Goal: Communication & Community: Share content

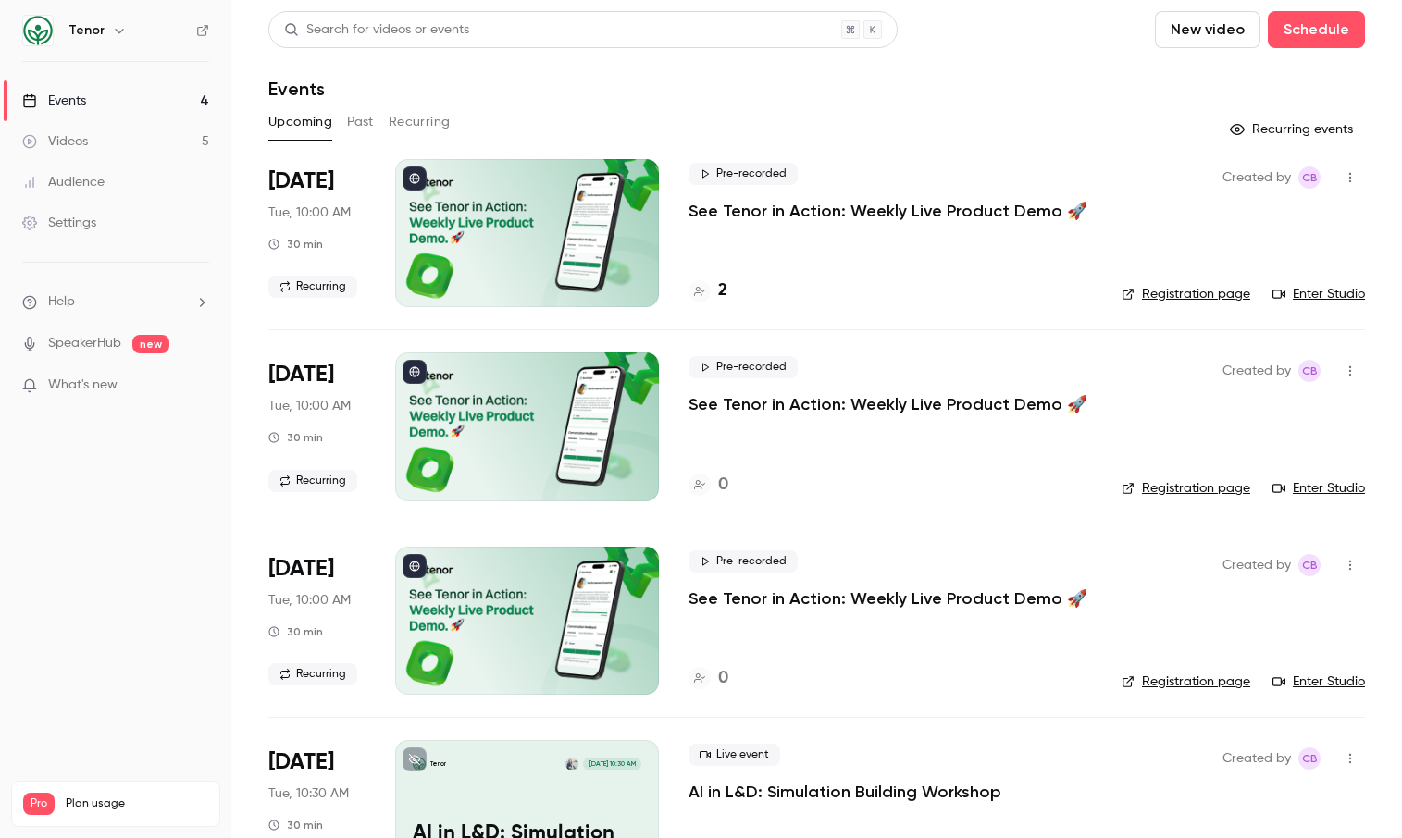
scroll to position [83, 0]
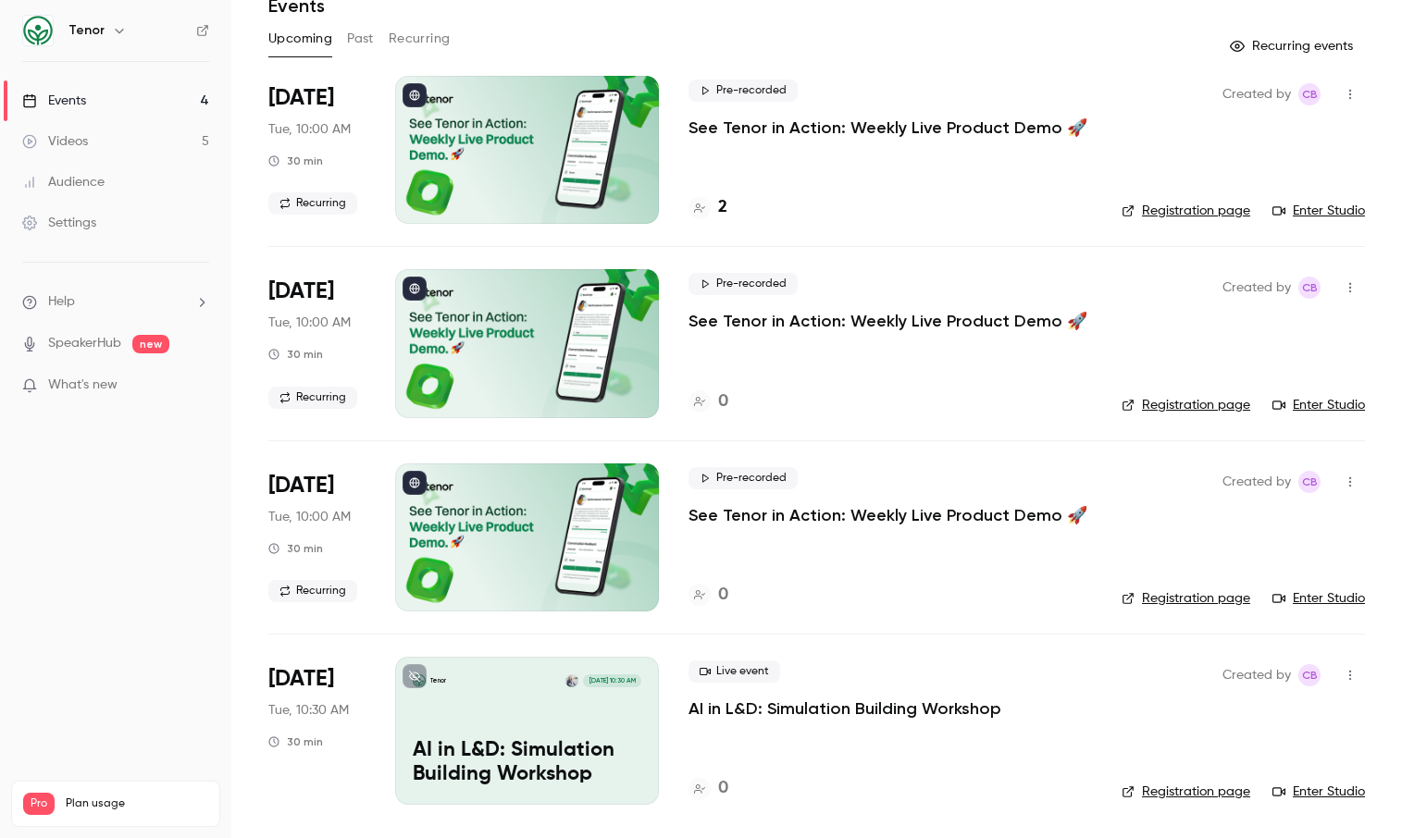
click at [836, 705] on p "AI in L&D: Simulation Building Workshop" at bounding box center [844, 709] width 313 height 22
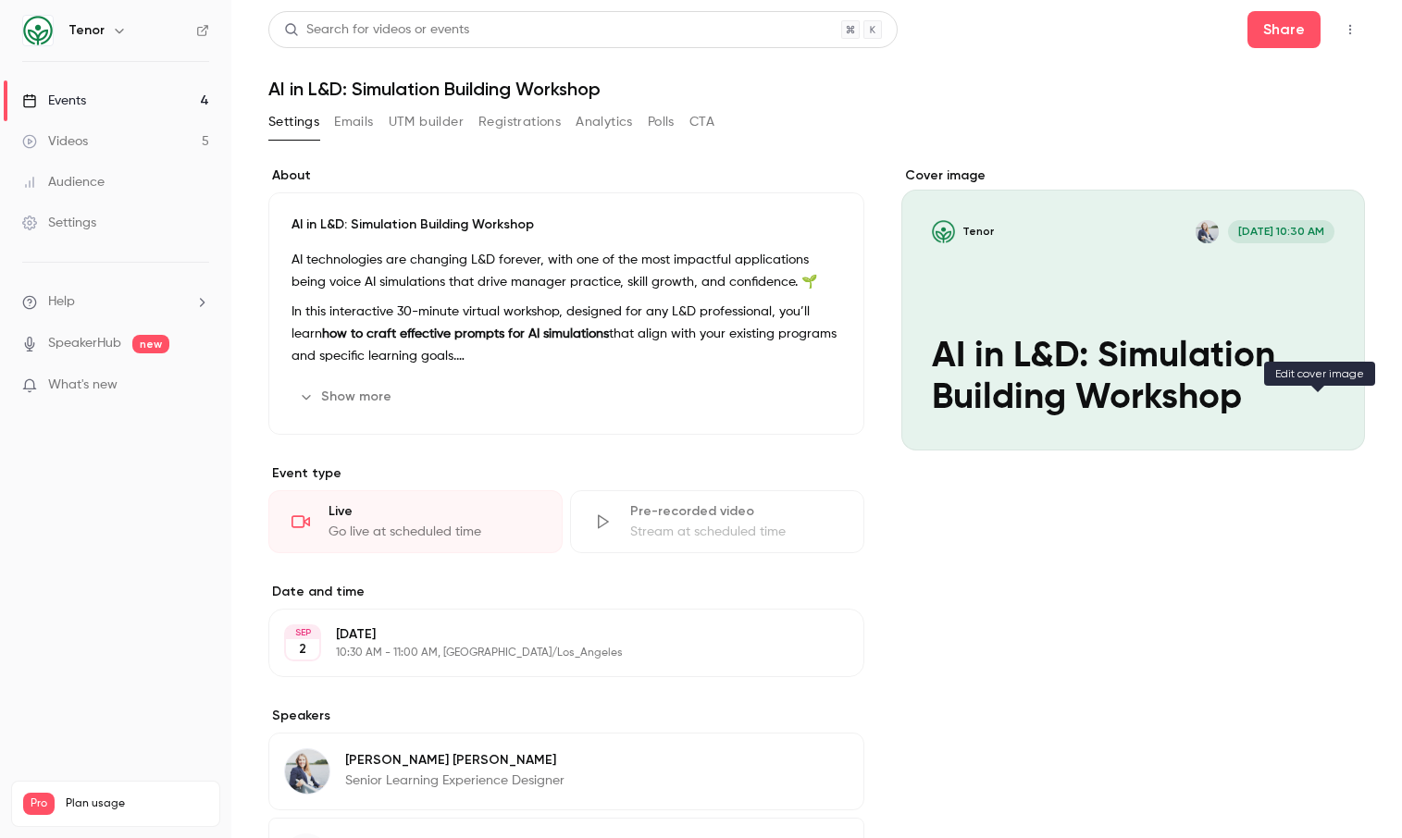
click at [1321, 414] on icon "Cover image" at bounding box center [1331, 417] width 20 height 15
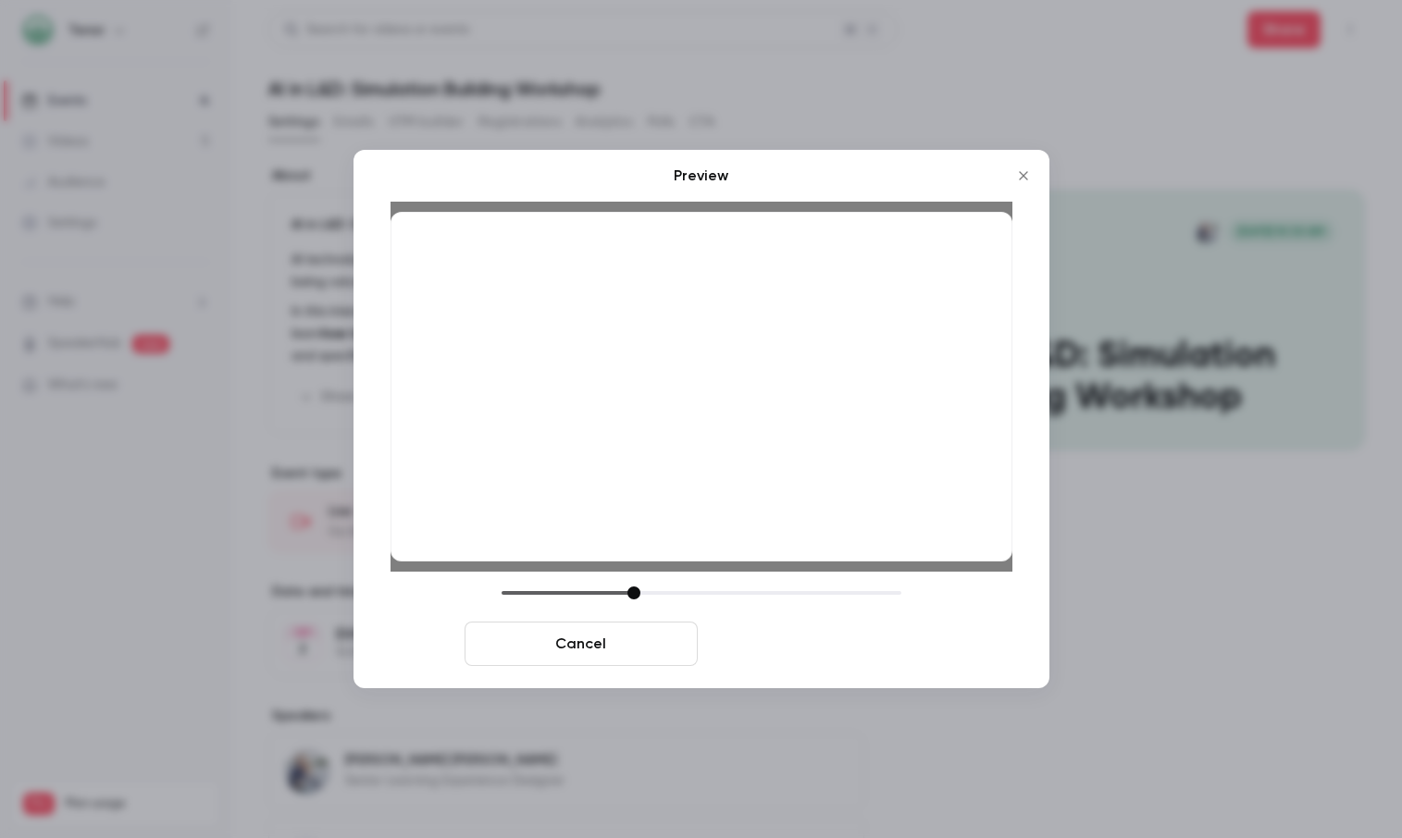
click at [797, 646] on button "Save cover" at bounding box center [821, 644] width 233 height 44
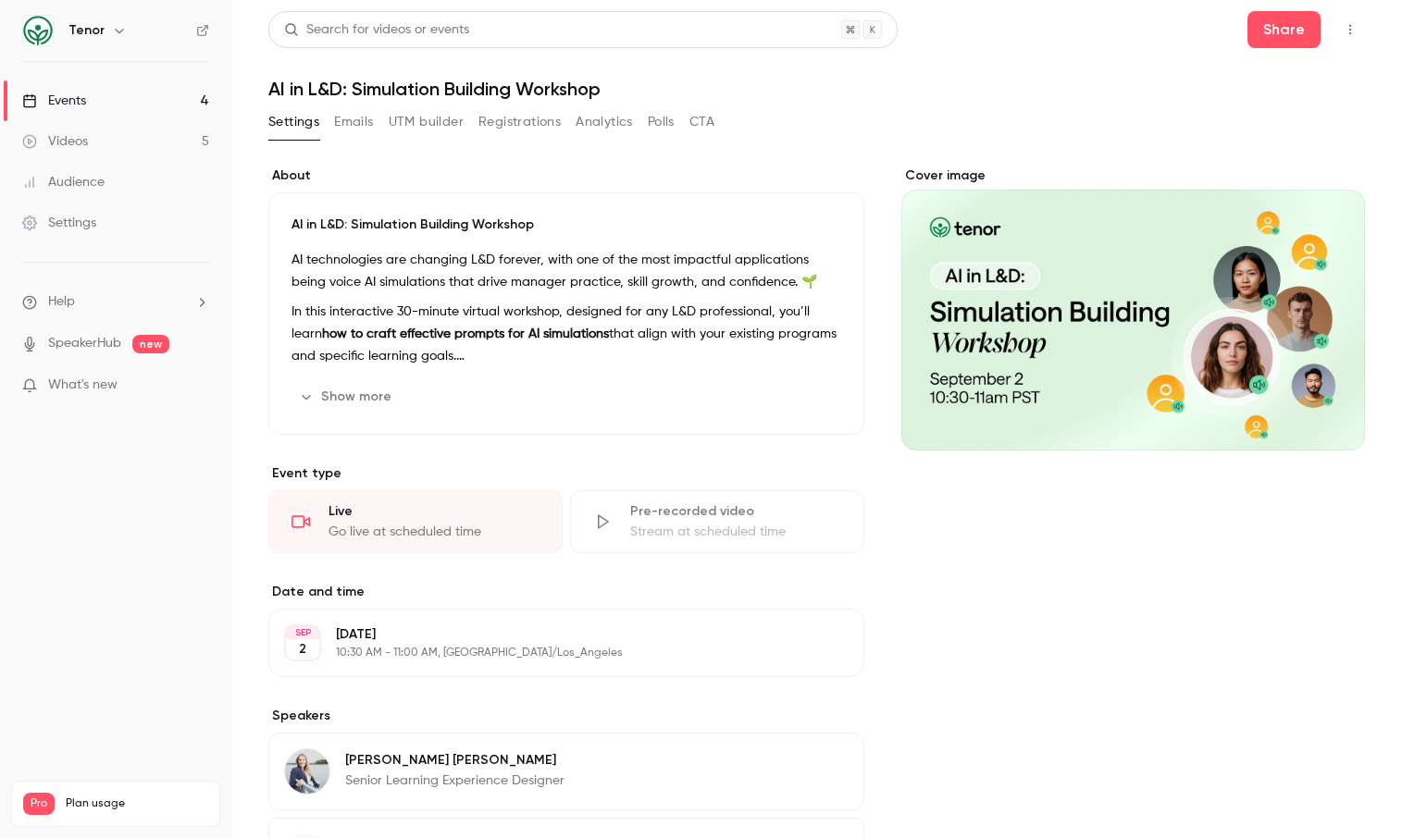
click at [1065, 570] on div "Cover image" at bounding box center [1132, 560] width 463 height 786
click at [1350, 22] on button "button" at bounding box center [1350, 30] width 30 height 30
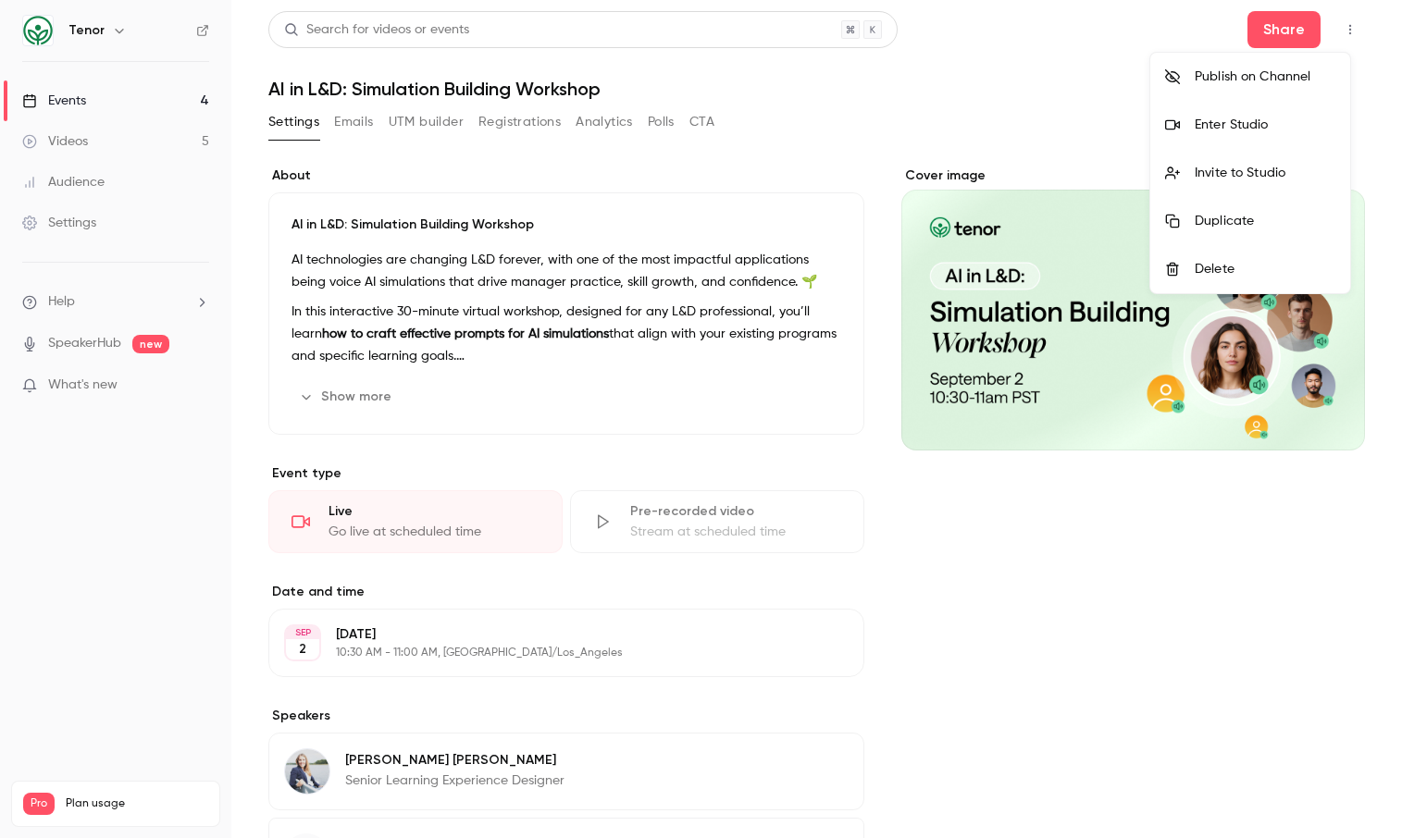
click at [1342, 26] on div at bounding box center [701, 419] width 1402 height 838
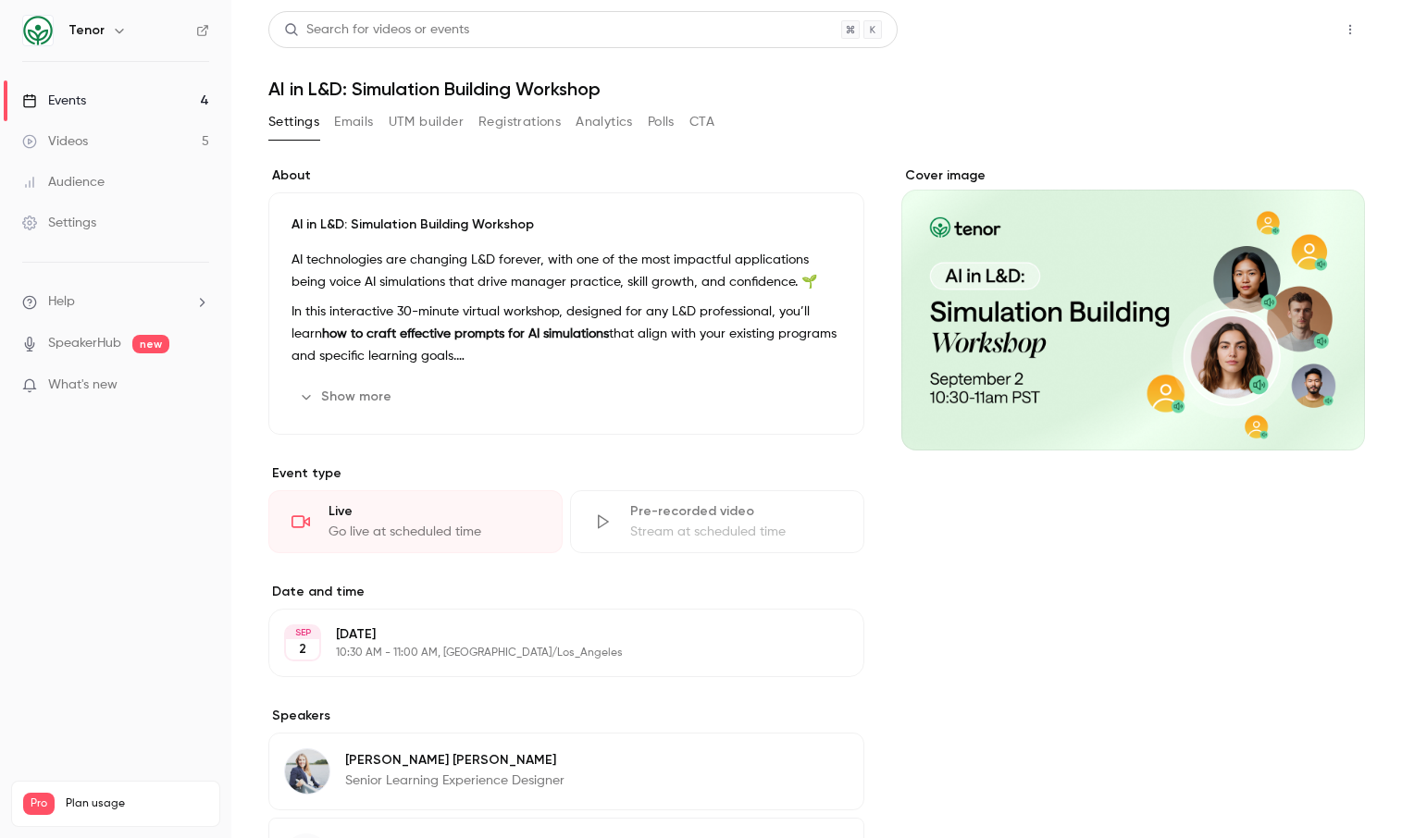
click at [1282, 19] on button "Share" at bounding box center [1283, 29] width 73 height 37
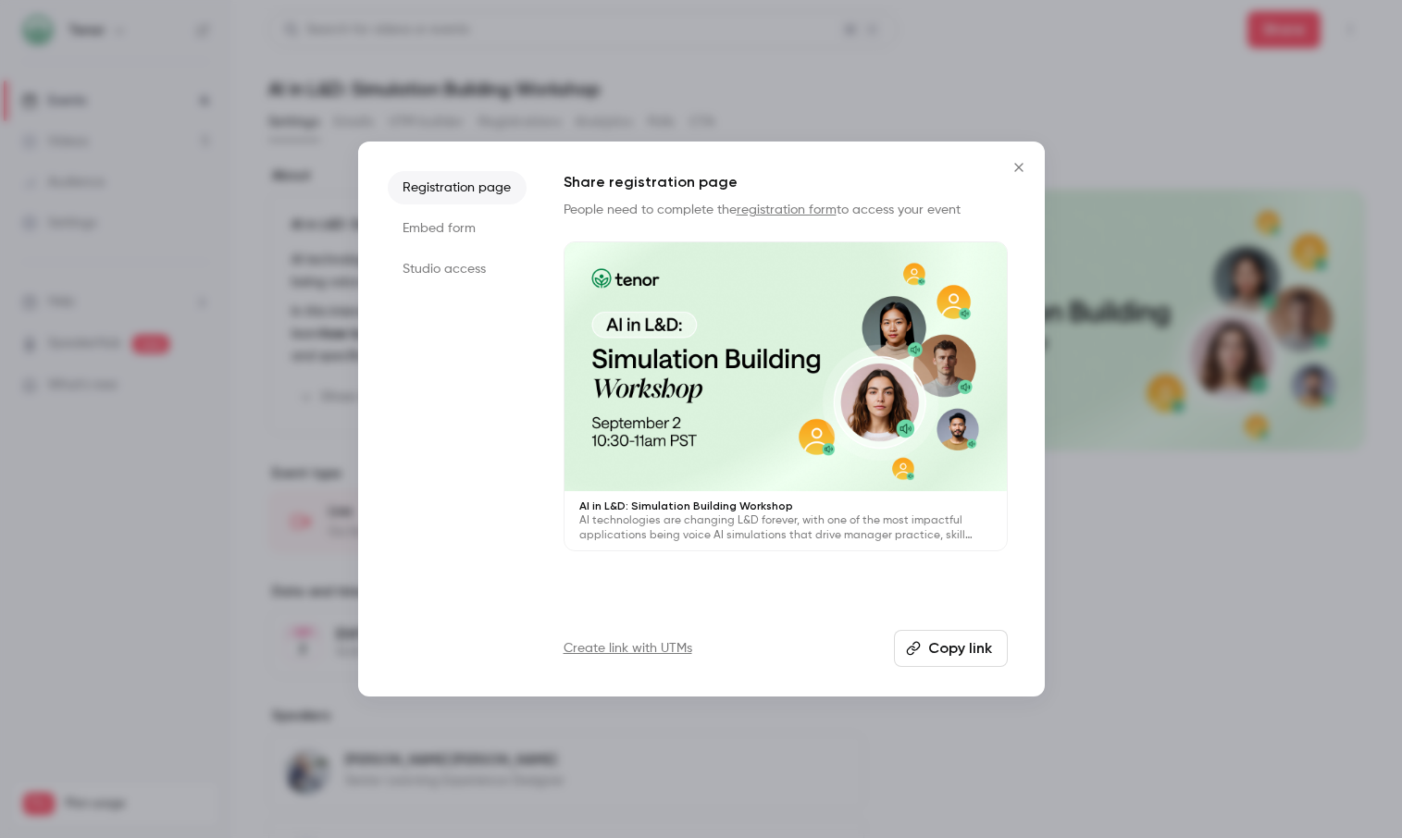
click at [957, 647] on button "Copy link" at bounding box center [951, 648] width 114 height 37
click at [1094, 598] on div at bounding box center [701, 419] width 1402 height 838
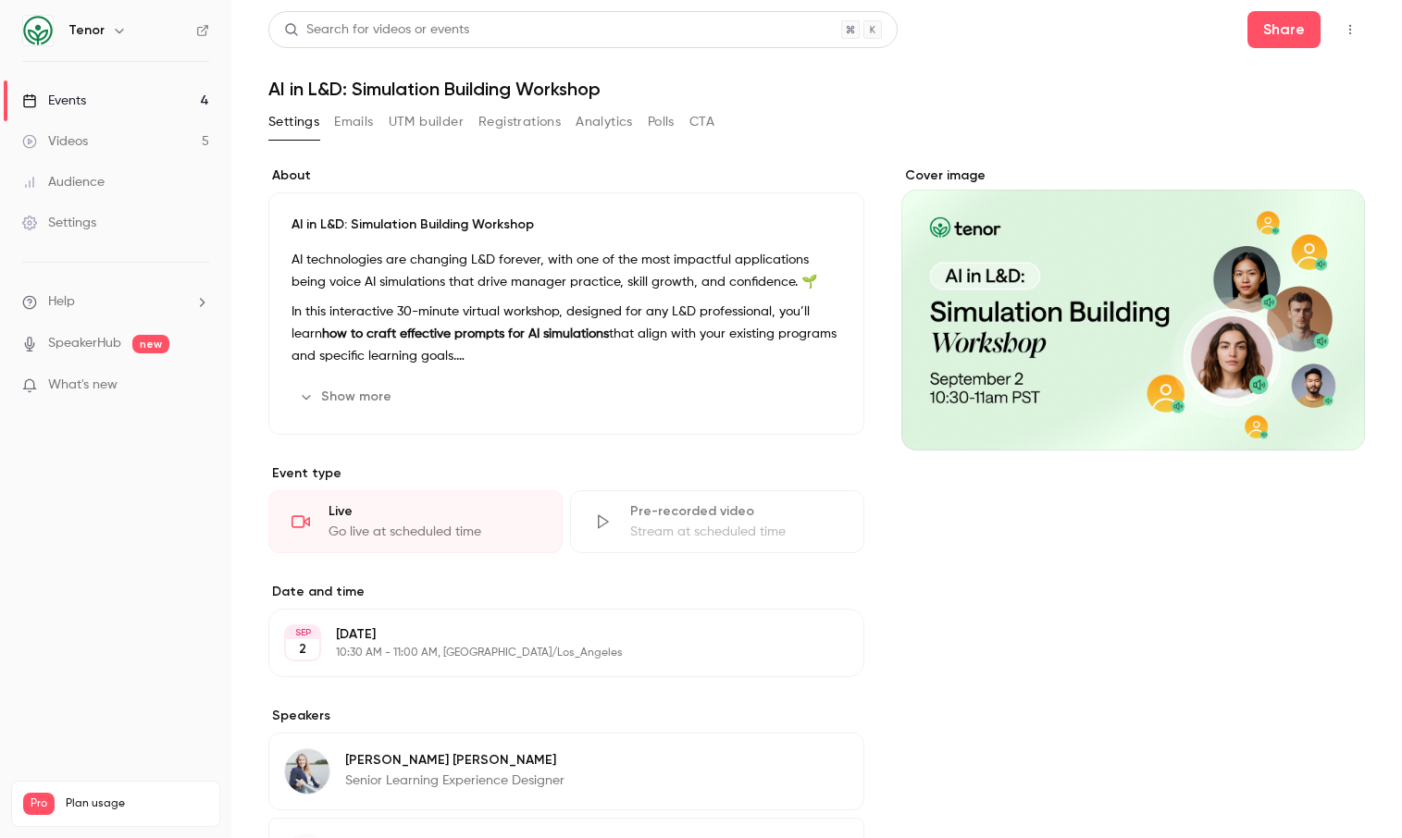
click at [76, 97] on div "Events" at bounding box center [54, 101] width 64 height 19
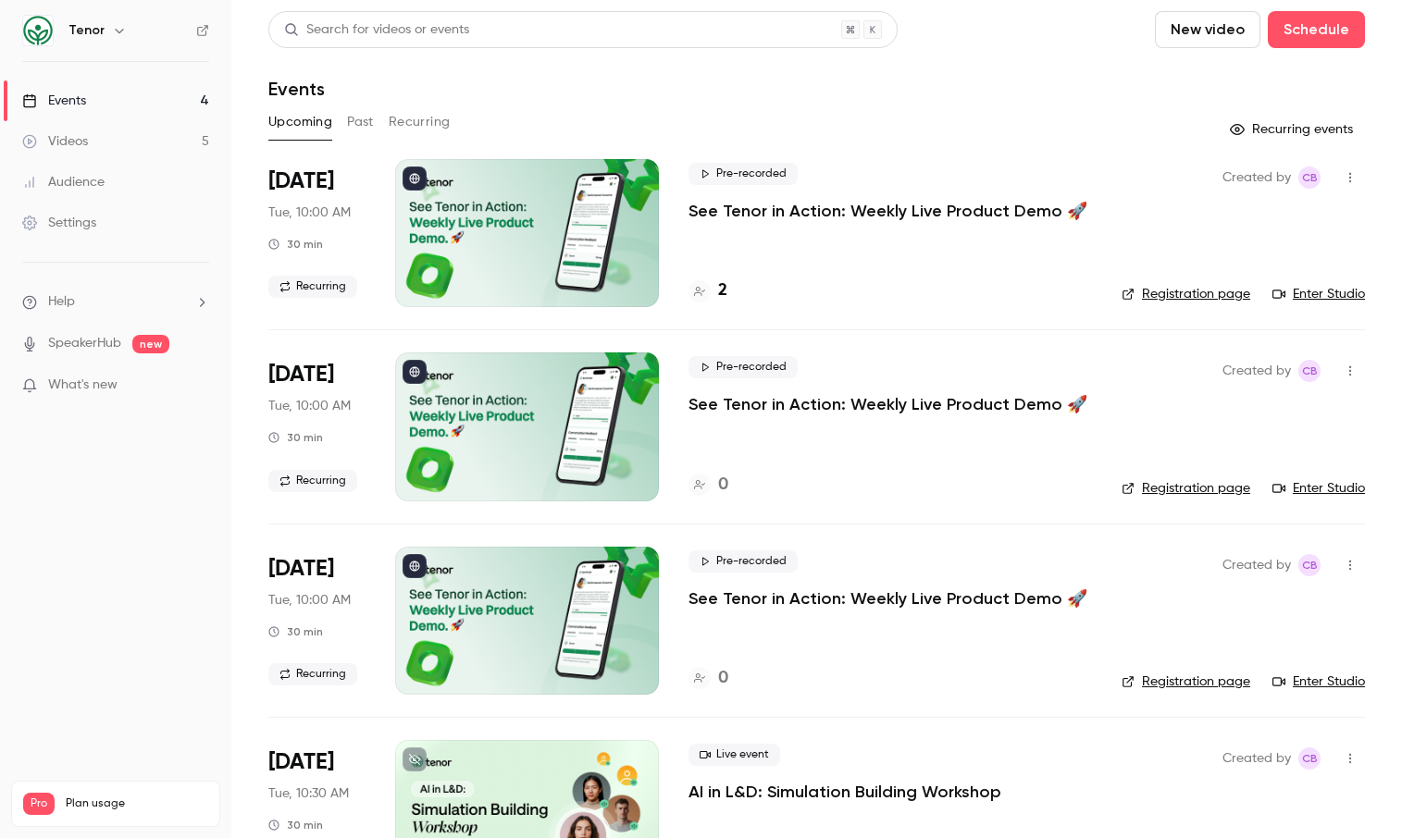
scroll to position [83, 0]
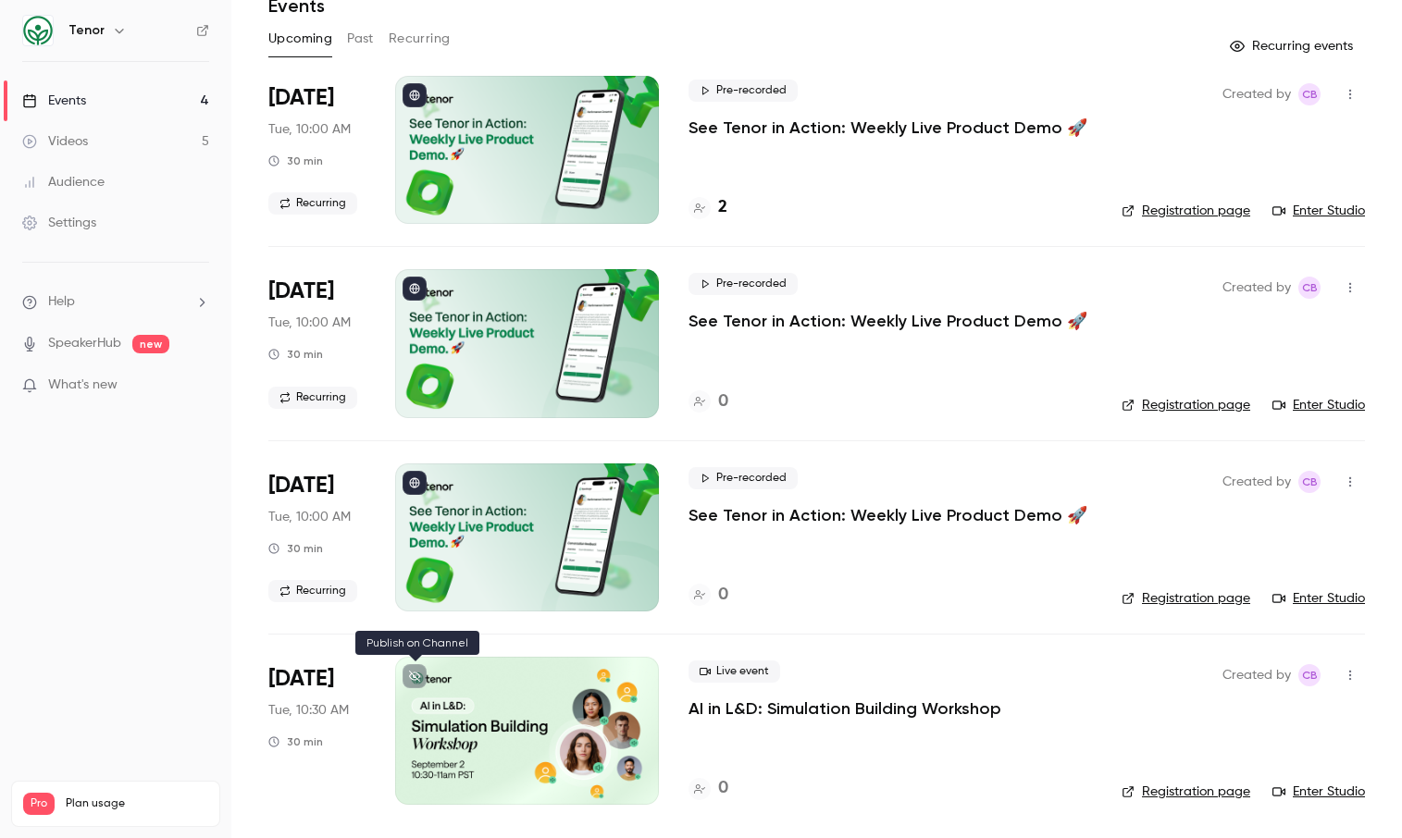
click at [418, 673] on icon at bounding box center [414, 676] width 11 height 11
click at [1147, 785] on link "Registration page" at bounding box center [1185, 792] width 129 height 19
click at [1258, 747] on div "Created by CB Registration page Enter Studio" at bounding box center [1242, 731] width 243 height 148
click at [1342, 673] on icon "button" at bounding box center [1349, 675] width 15 height 13
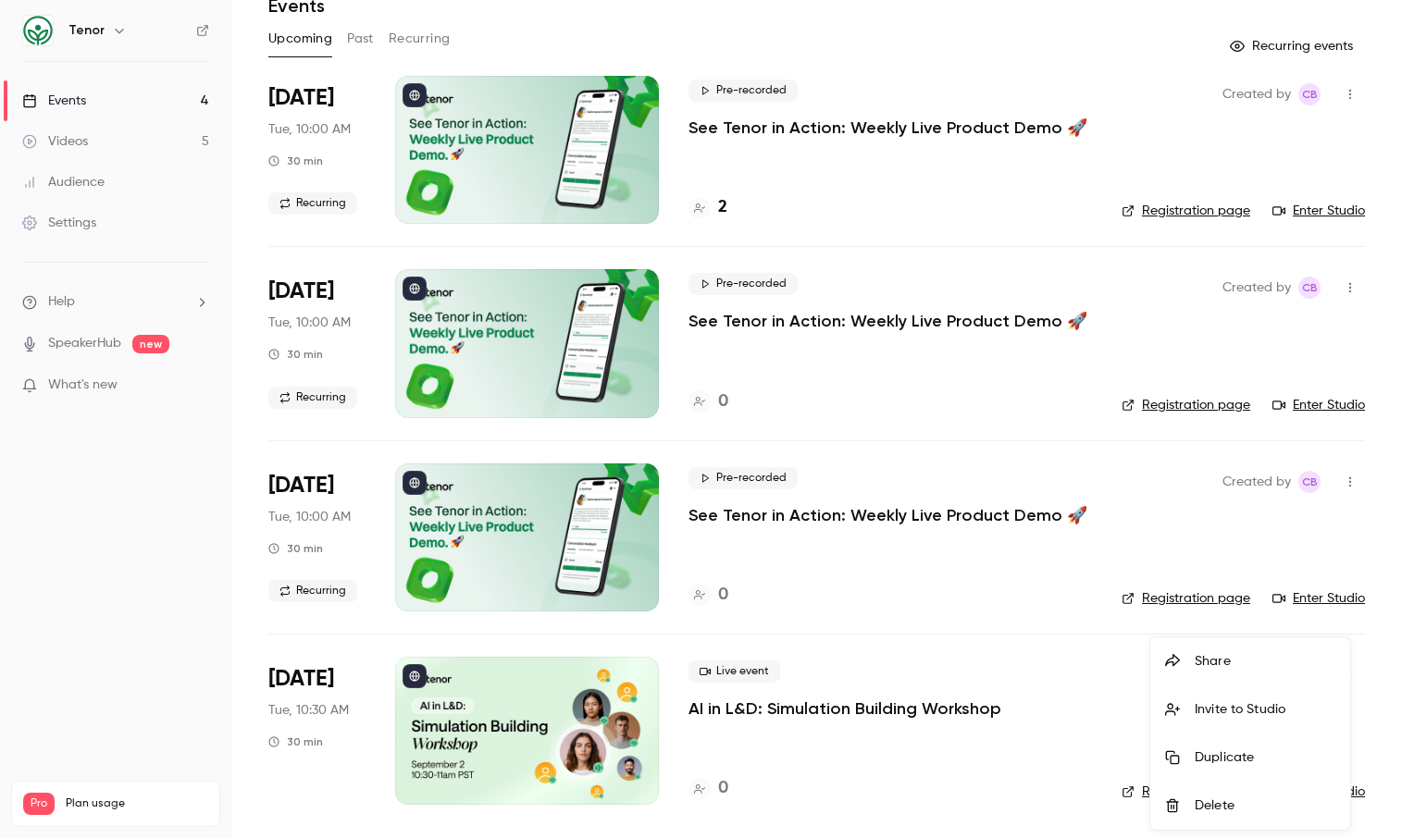
click at [1271, 667] on div "Share" at bounding box center [1264, 661] width 141 height 19
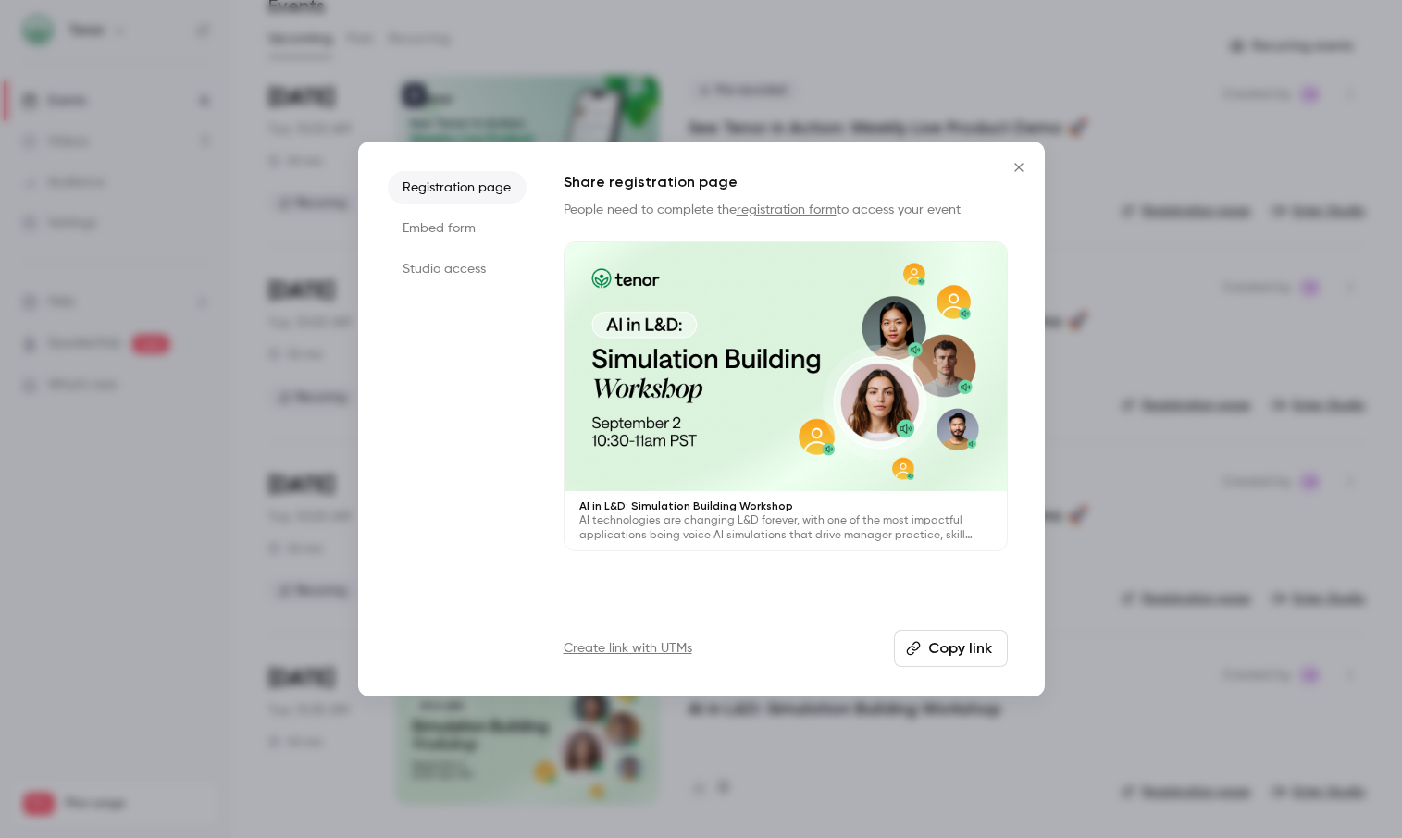
click at [926, 653] on button "Copy link" at bounding box center [951, 648] width 114 height 37
